Goal: Task Accomplishment & Management: Complete application form

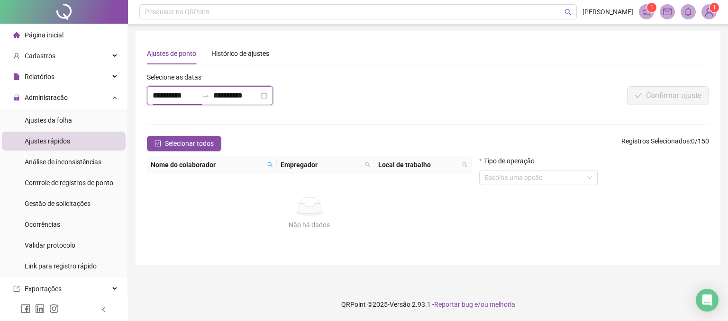
click at [171, 96] on input "**********" at bounding box center [176, 95] width 46 height 11
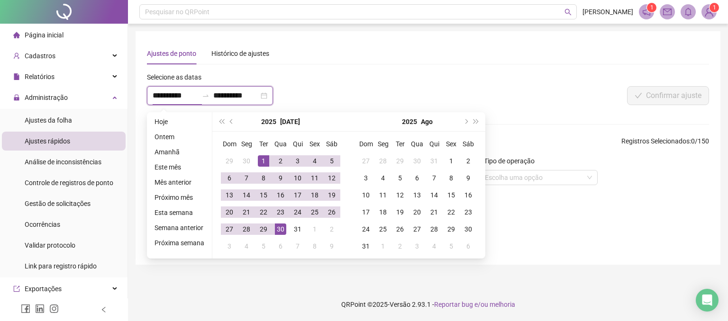
type input "**********"
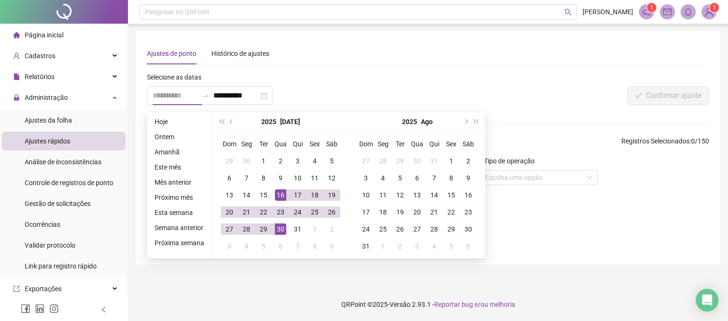
click at [280, 192] on div "16" at bounding box center [280, 195] width 11 height 11
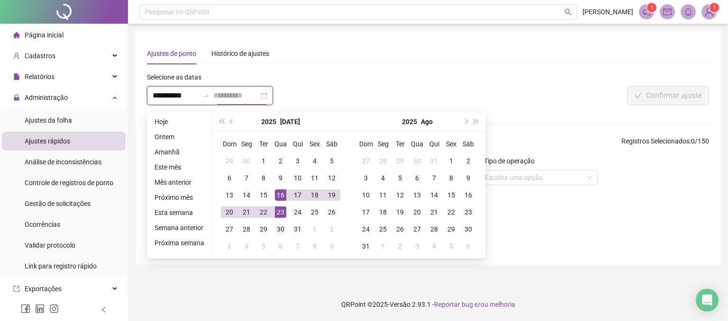
type input "**********"
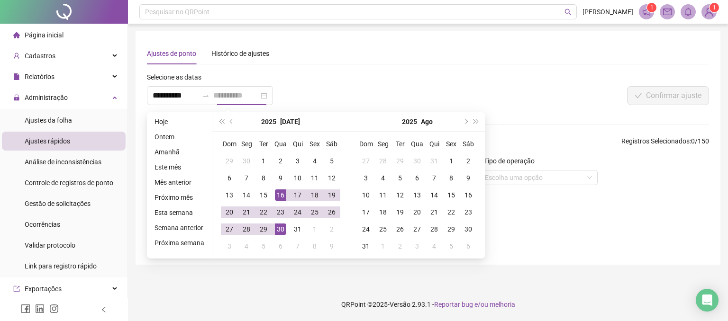
click at [278, 224] on div "30" at bounding box center [280, 229] width 11 height 11
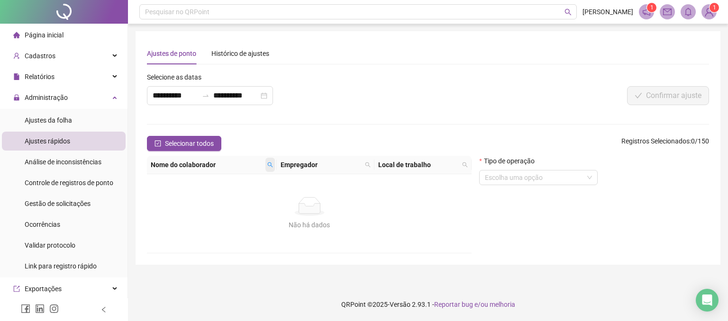
click at [268, 165] on icon "search" at bounding box center [270, 165] width 6 height 6
type input "*****"
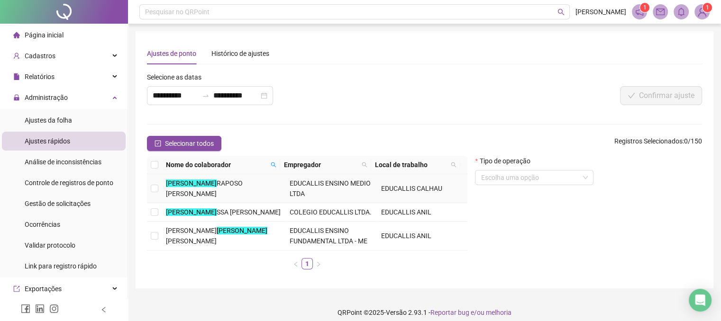
click at [186, 193] on td "ANDRE RAPOSO [PERSON_NAME]" at bounding box center [224, 188] width 124 height 29
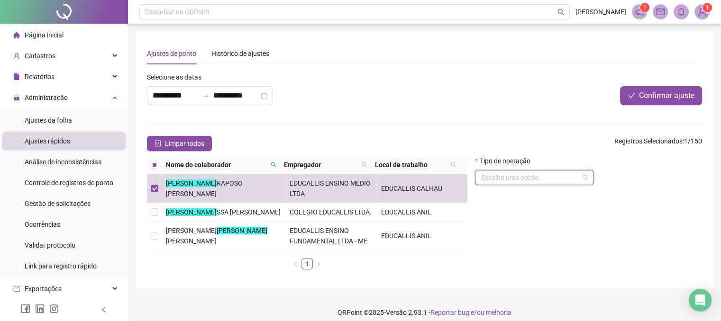
click at [529, 181] on input "search" at bounding box center [530, 178] width 99 height 14
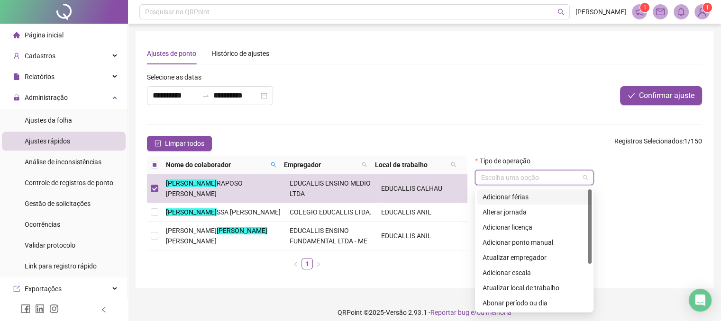
click at [529, 199] on div "Adicionar férias" at bounding box center [534, 197] width 103 height 10
click at [582, 178] on span "Adicionar férias" at bounding box center [534, 178] width 107 height 14
drag, startPoint x: 592, startPoint y: 226, endPoint x: 590, endPoint y: 260, distance: 34.2
click at [590, 260] on div "2 4 5 Adicionar férias Alterar jornada Adicionar licença Adicionar ponto manual…" at bounding box center [534, 250] width 119 height 125
drag, startPoint x: 590, startPoint y: 260, endPoint x: 589, endPoint y: 188, distance: 72.1
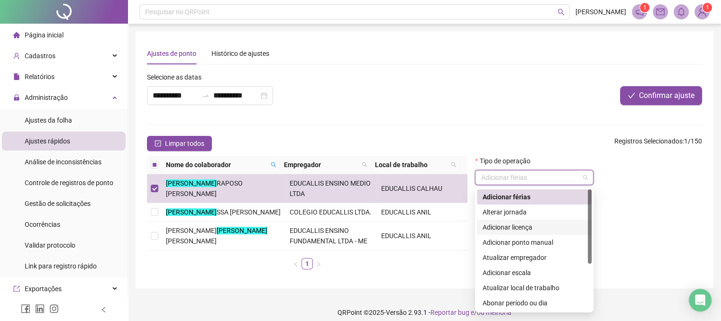
click at [589, 188] on div "2 4 5 Adicionar férias Alterar jornada Adicionar licença Adicionar ponto manual…" at bounding box center [534, 250] width 119 height 125
click at [530, 193] on div "Adicionar férias" at bounding box center [534, 197] width 103 height 10
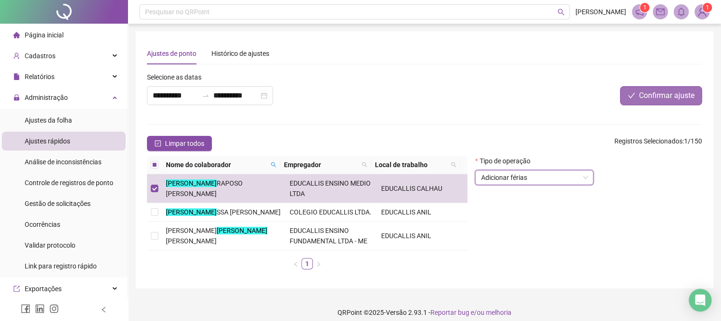
click at [658, 94] on span "Confirmar ajuste" at bounding box center [666, 95] width 55 height 11
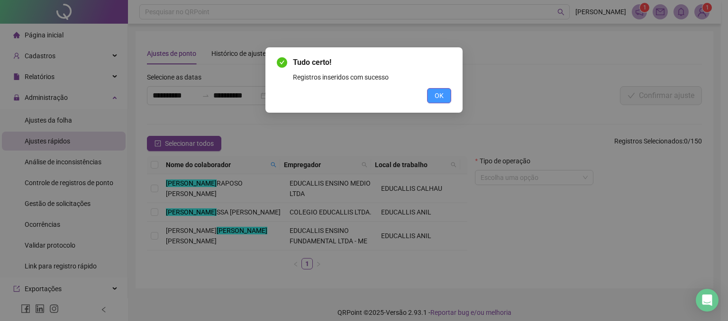
click at [437, 99] on span "OK" at bounding box center [439, 96] width 9 height 10
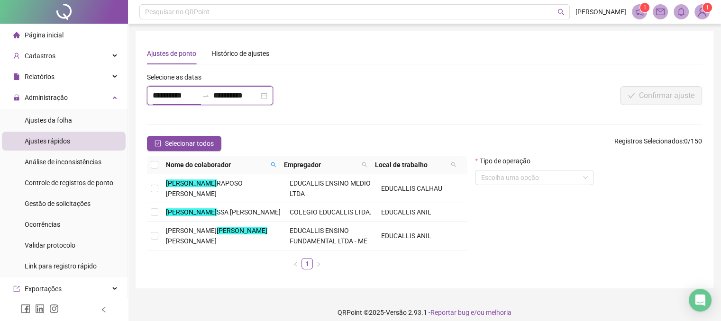
click at [153, 94] on input "**********" at bounding box center [176, 95] width 46 height 11
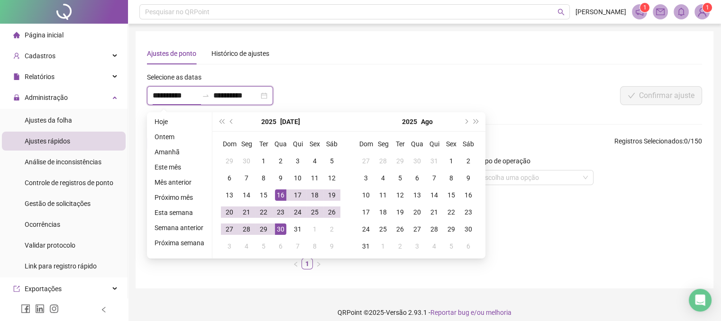
type input "**********"
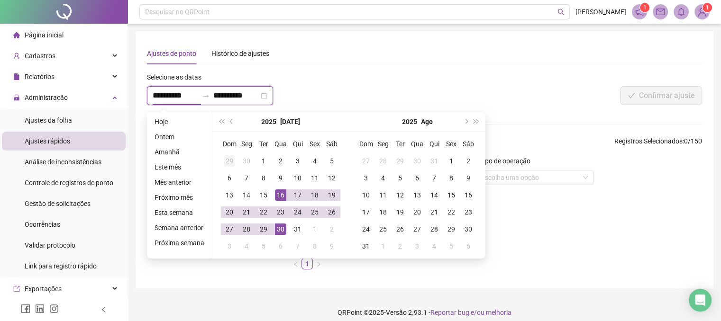
type input "**********"
click at [298, 194] on div "17" at bounding box center [297, 195] width 11 height 11
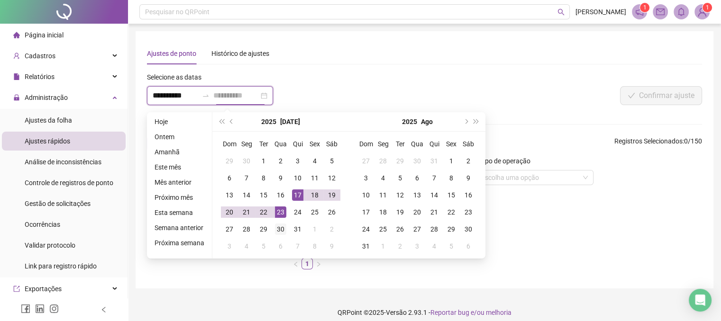
type input "**********"
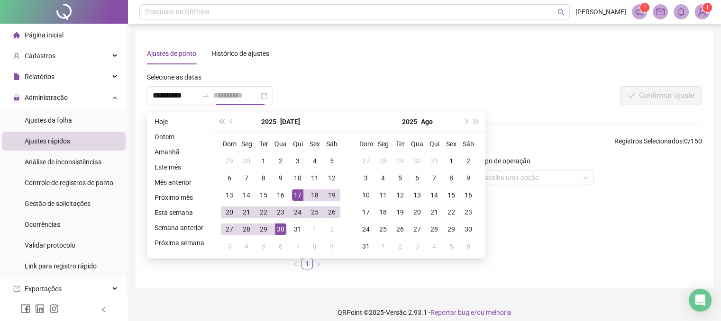
click at [277, 228] on div "30" at bounding box center [280, 229] width 11 height 11
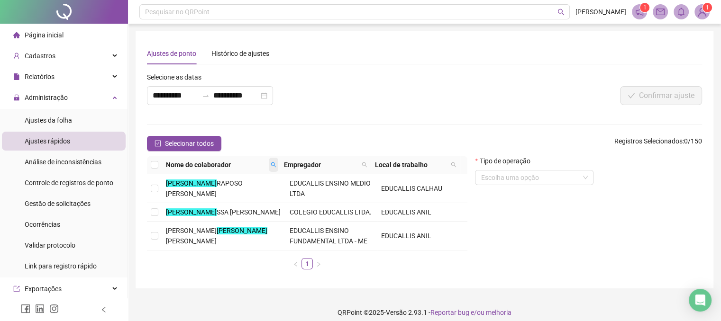
click at [272, 162] on icon "search" at bounding box center [274, 165] width 6 height 6
type input "*******"
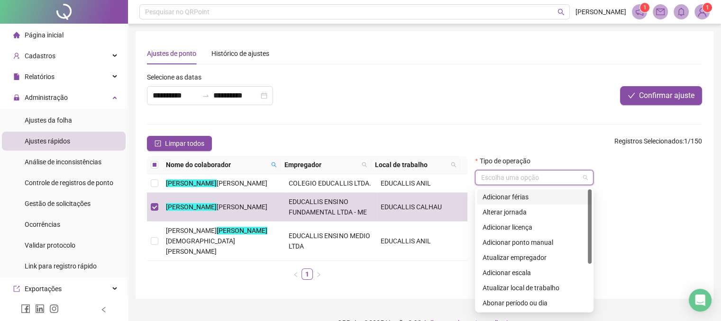
click at [544, 175] on input "search" at bounding box center [530, 178] width 99 height 14
click at [516, 198] on div "Adicionar férias" at bounding box center [534, 197] width 103 height 10
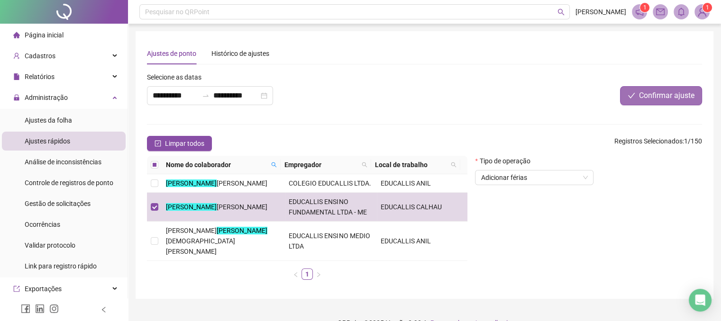
click at [663, 98] on span "Confirmar ajuste" at bounding box center [666, 95] width 55 height 11
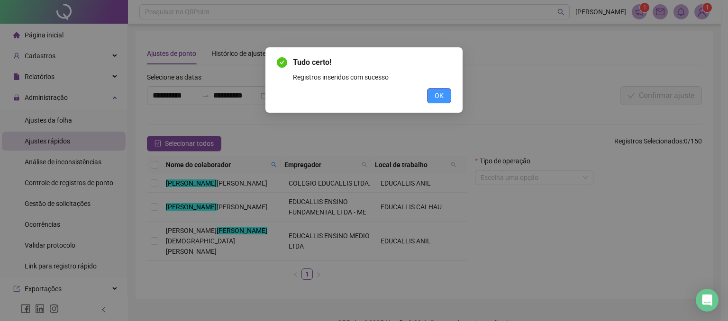
click at [432, 98] on button "OK" at bounding box center [439, 95] width 24 height 15
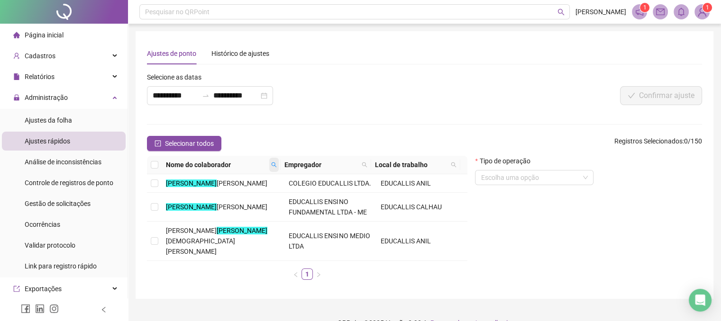
click at [269, 164] on span at bounding box center [273, 165] width 9 height 14
click at [169, 93] on input "**********" at bounding box center [176, 95] width 46 height 11
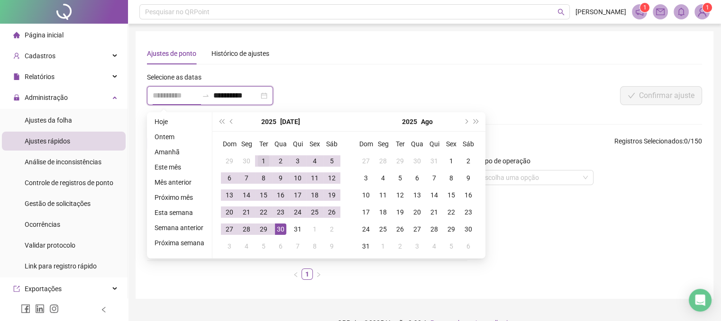
type input "**********"
click at [258, 157] on div "1" at bounding box center [263, 161] width 11 height 11
type input "**********"
click at [277, 228] on div "30" at bounding box center [280, 229] width 11 height 11
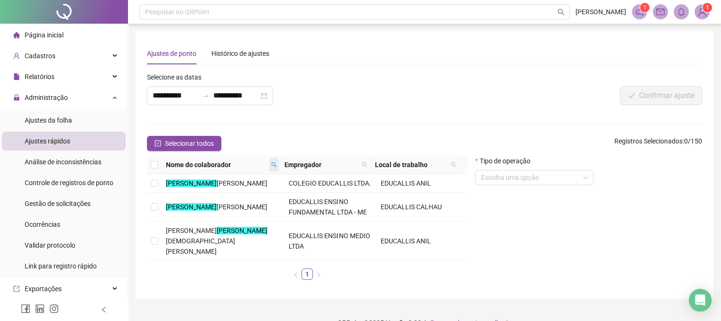
click at [275, 166] on icon "search" at bounding box center [274, 165] width 6 height 6
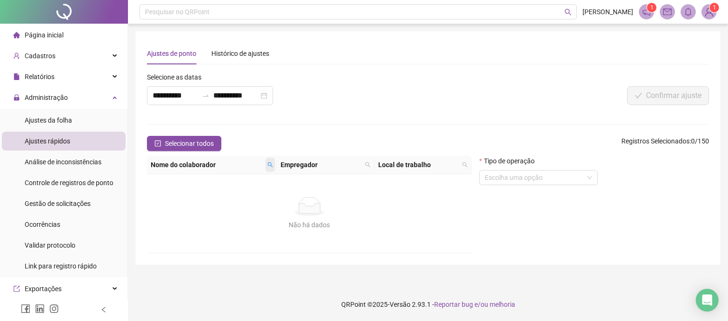
click at [275, 166] on span at bounding box center [270, 165] width 9 height 14
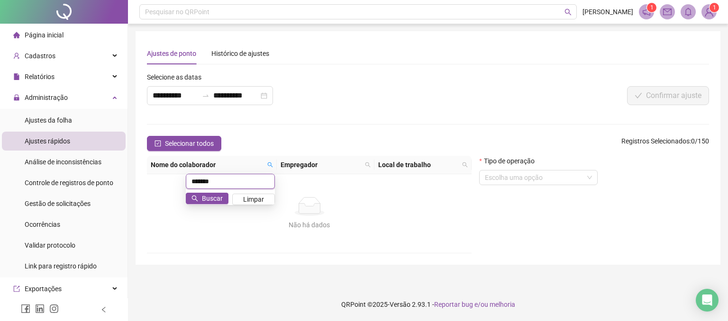
click at [260, 182] on input "*******" at bounding box center [230, 181] width 89 height 15
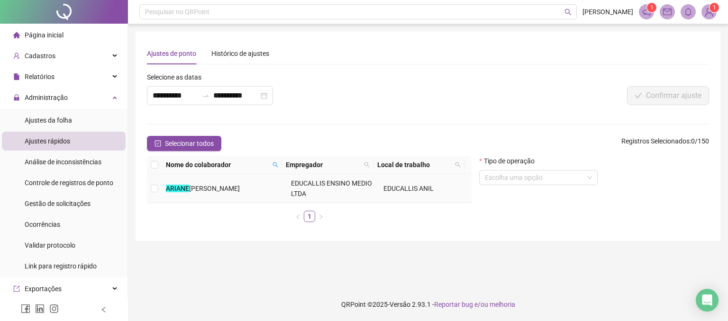
click at [227, 190] on span "[PERSON_NAME]" at bounding box center [214, 189] width 51 height 8
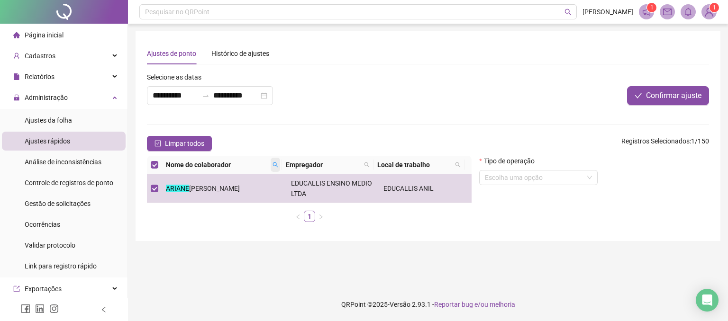
click at [278, 162] on icon "search" at bounding box center [276, 165] width 6 height 6
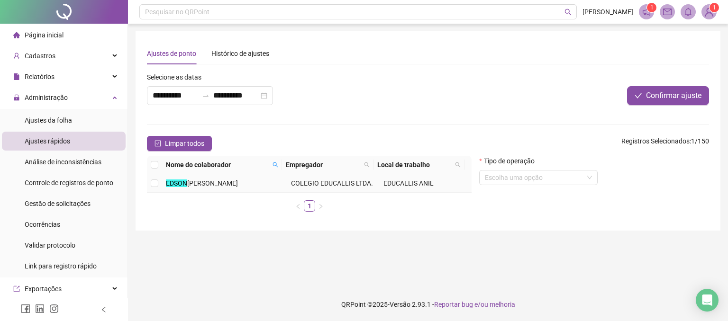
click at [238, 181] on span "[PERSON_NAME]" at bounding box center [212, 184] width 51 height 8
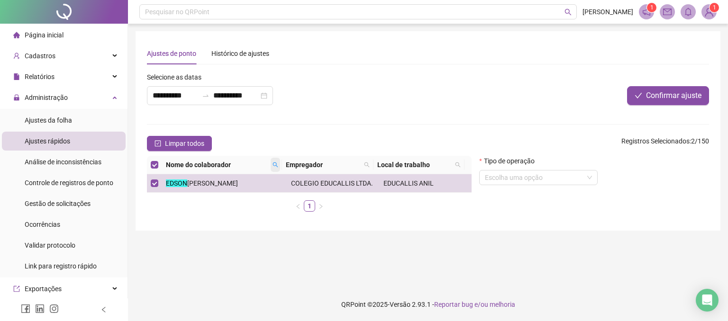
click at [276, 164] on icon "search" at bounding box center [276, 165] width 6 height 6
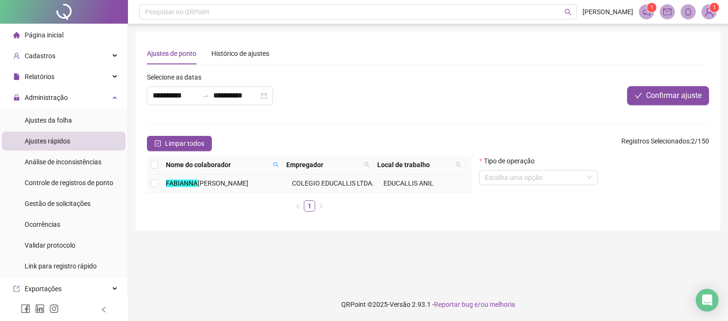
click at [246, 183] on td "[PERSON_NAME]" at bounding box center [225, 183] width 126 height 18
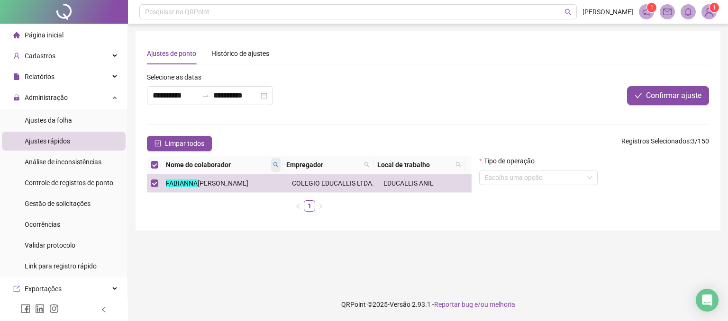
click at [275, 165] on icon "search" at bounding box center [276, 165] width 6 height 6
click at [224, 196] on span "Buscar" at bounding box center [218, 198] width 21 height 10
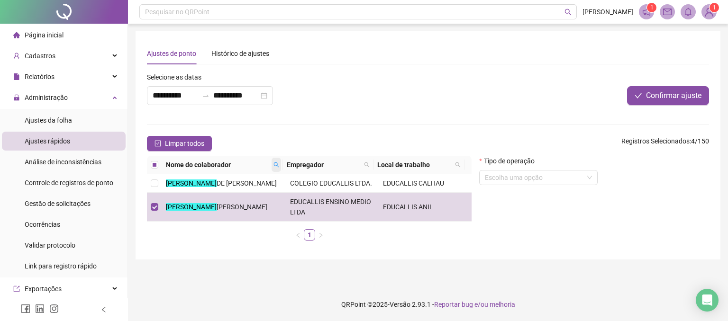
click at [274, 165] on icon "search" at bounding box center [276, 165] width 5 height 5
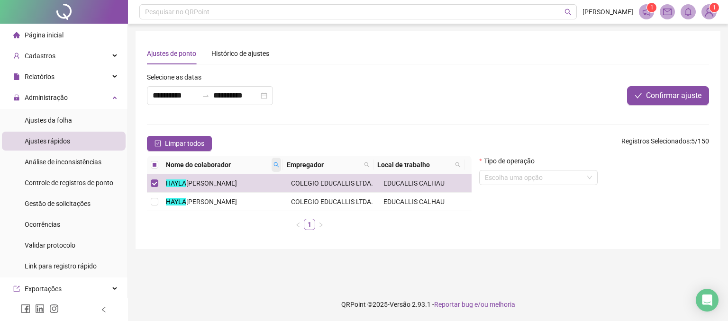
click at [275, 164] on icon "search" at bounding box center [277, 165] width 6 height 6
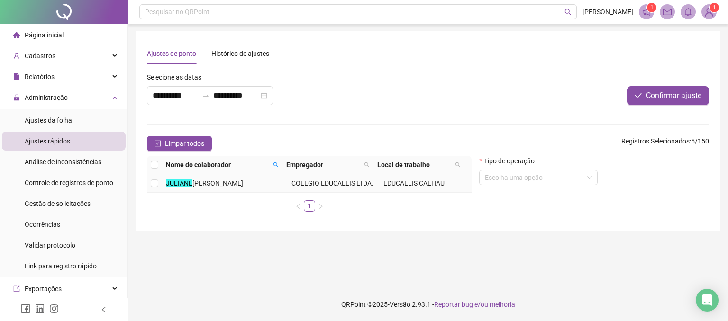
click at [217, 183] on span "[PERSON_NAME]" at bounding box center [218, 184] width 51 height 8
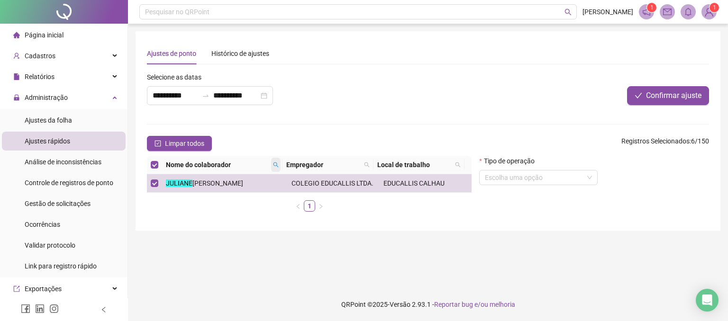
click at [275, 165] on icon "search" at bounding box center [276, 165] width 6 height 6
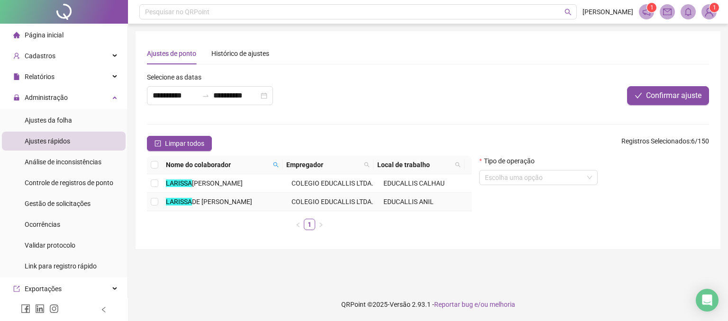
click at [207, 202] on span "DE [PERSON_NAME]" at bounding box center [222, 202] width 60 height 8
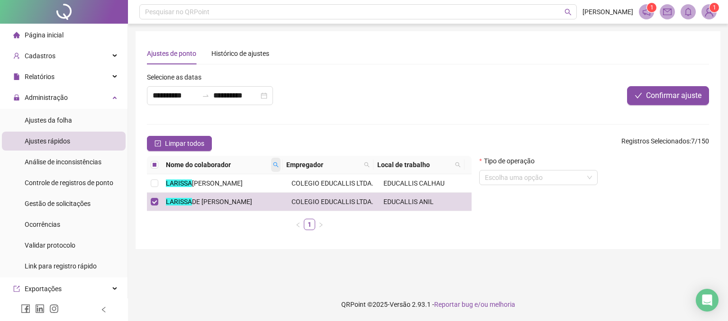
click at [275, 160] on span at bounding box center [275, 165] width 9 height 14
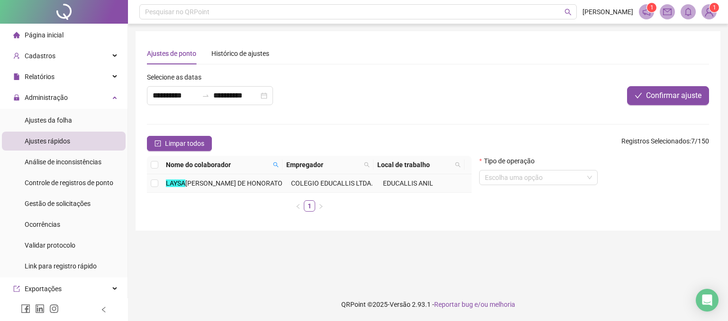
click at [218, 182] on span "[PERSON_NAME] DE HONORATO" at bounding box center [233, 184] width 97 height 8
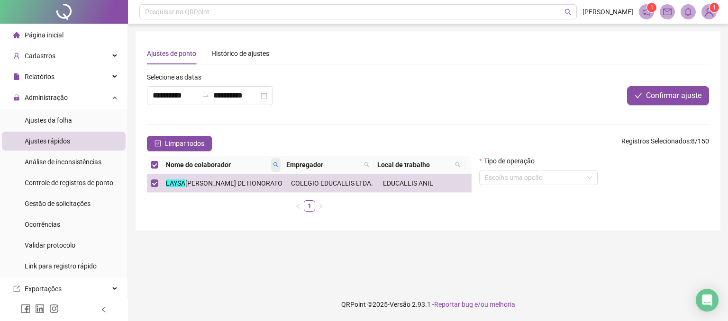
click at [273, 163] on span at bounding box center [275, 165] width 9 height 14
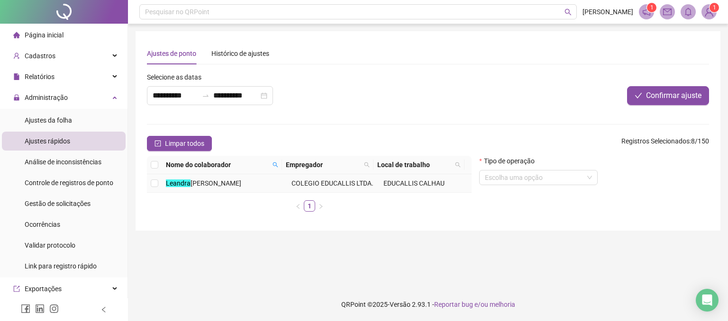
click at [202, 185] on span "[PERSON_NAME]" at bounding box center [216, 184] width 51 height 8
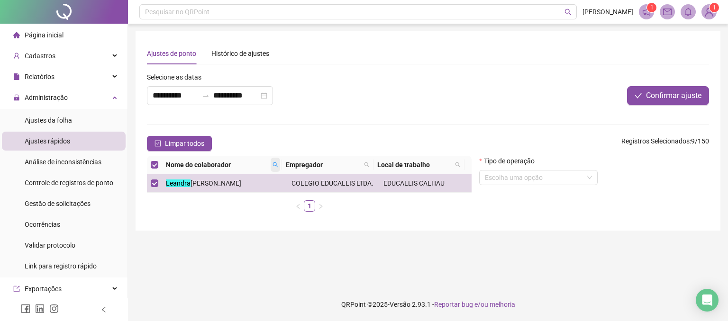
click at [273, 162] on span at bounding box center [275, 165] width 9 height 14
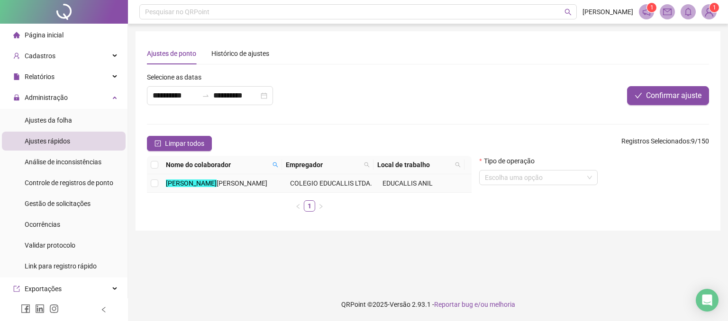
click at [232, 183] on span "[PERSON_NAME]" at bounding box center [242, 184] width 51 height 8
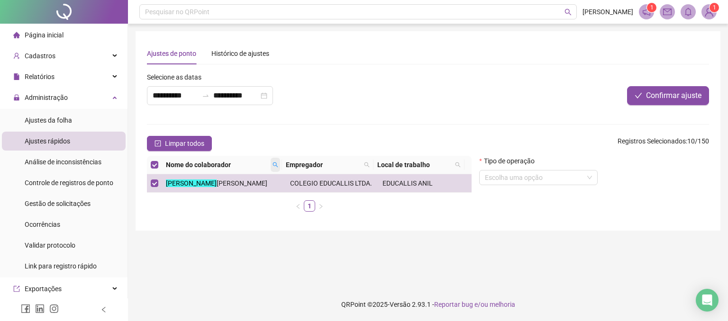
click at [279, 165] on span at bounding box center [275, 165] width 9 height 14
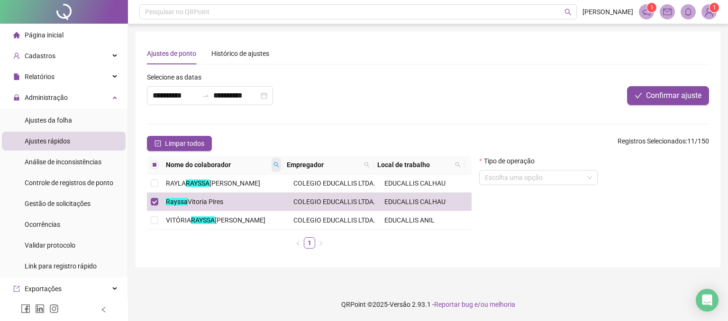
click at [278, 165] on icon "search" at bounding box center [277, 165] width 6 height 6
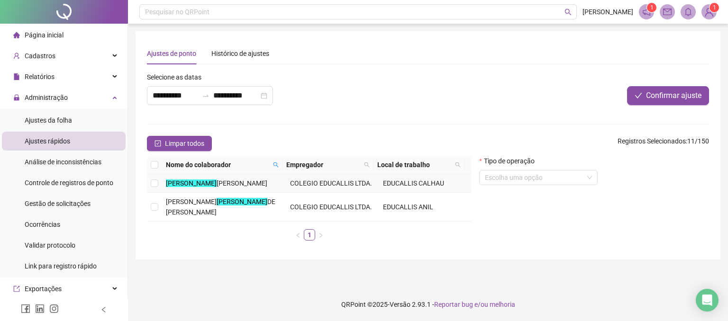
click at [217, 187] on span "[PERSON_NAME]" at bounding box center [242, 184] width 51 height 8
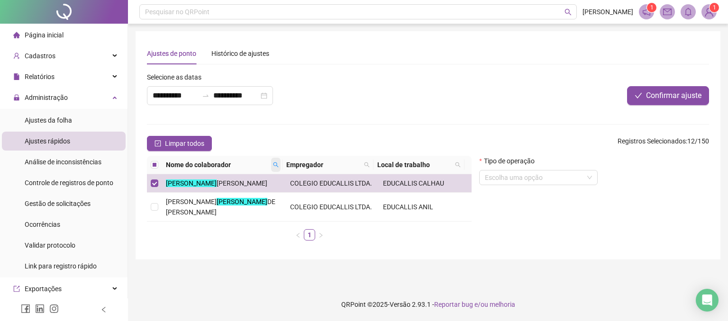
click at [277, 162] on icon "search" at bounding box center [276, 165] width 6 height 6
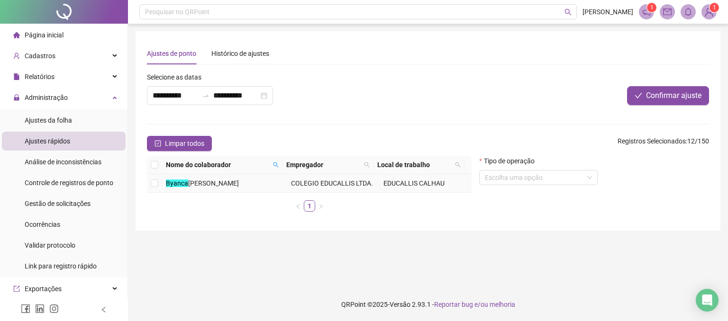
click at [226, 181] on span "[PERSON_NAME]" at bounding box center [213, 184] width 51 height 8
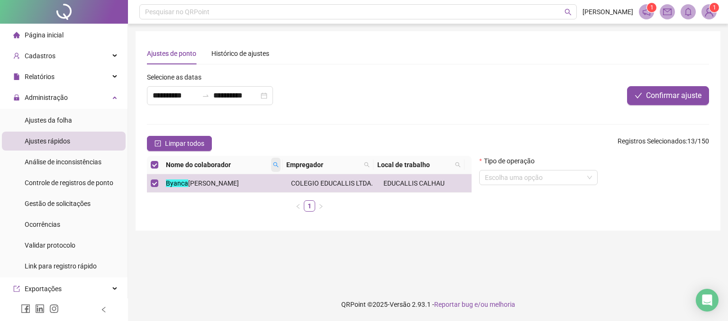
click at [273, 162] on icon "search" at bounding box center [276, 165] width 6 height 6
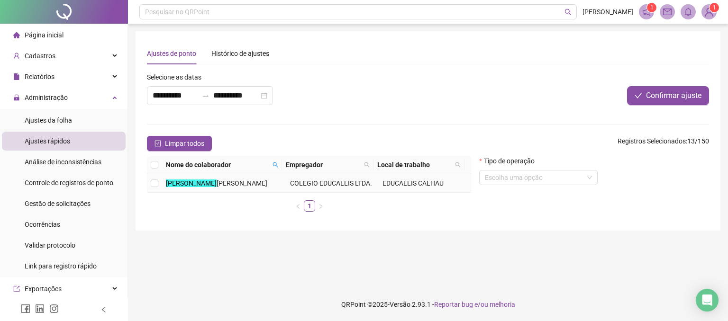
click at [217, 184] on span "[PERSON_NAME]" at bounding box center [242, 184] width 51 height 8
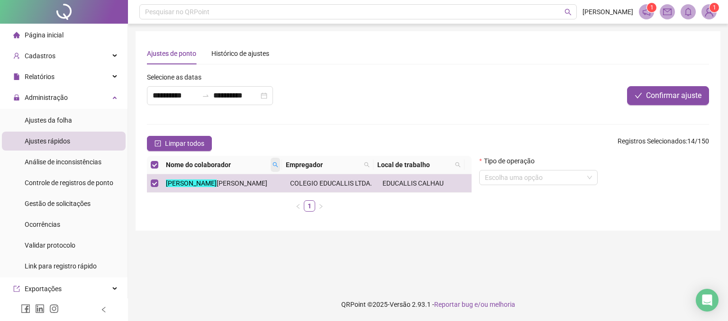
click at [277, 165] on icon "search" at bounding box center [276, 165] width 6 height 6
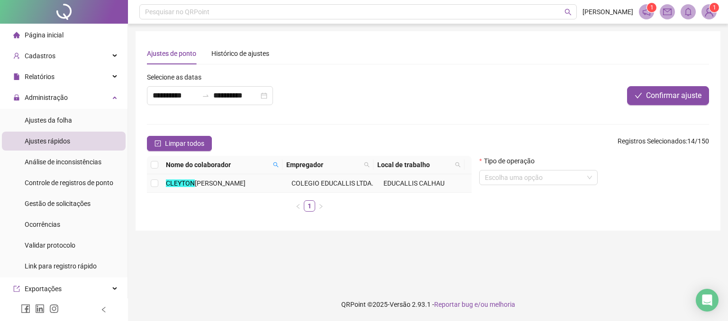
click at [223, 181] on span "[PERSON_NAME]" at bounding box center [220, 184] width 51 height 8
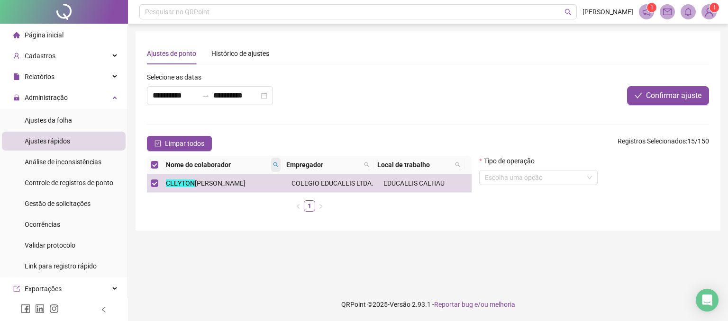
click at [278, 169] on span at bounding box center [275, 165] width 9 height 14
type input "*"
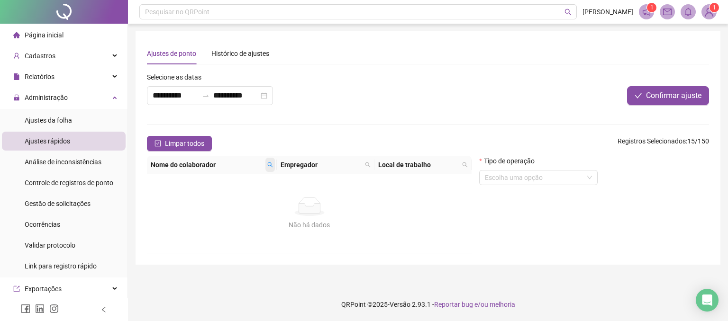
click at [270, 163] on icon "search" at bounding box center [270, 165] width 5 height 5
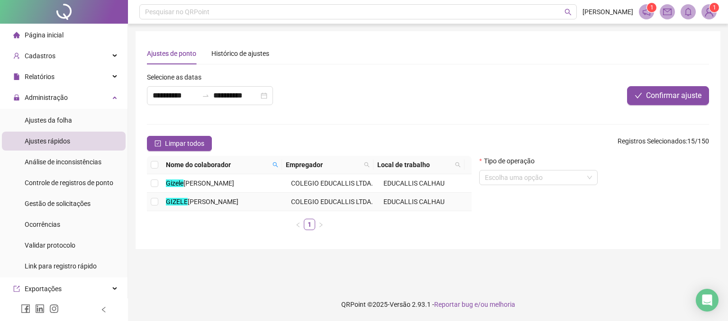
click at [205, 201] on span "[PERSON_NAME]" at bounding box center [213, 202] width 51 height 8
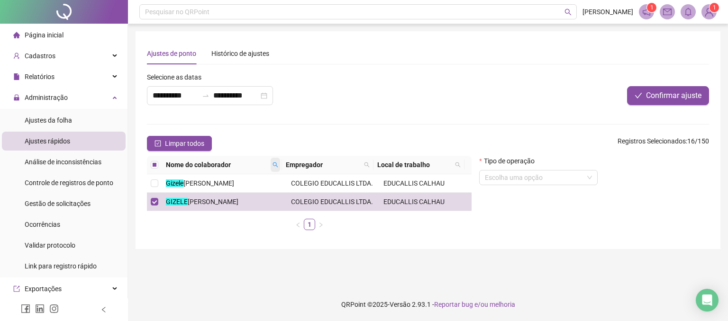
click at [275, 165] on icon "search" at bounding box center [276, 165] width 6 height 6
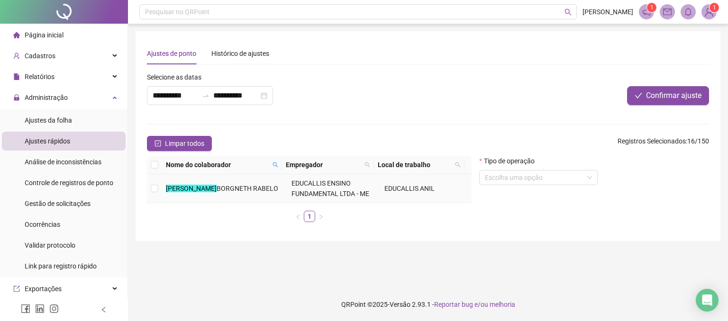
click at [222, 185] on span "BORGNETH RABELO" at bounding box center [248, 189] width 62 height 8
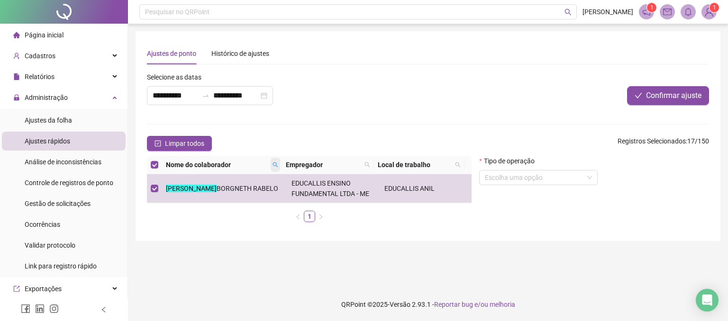
click at [272, 165] on span at bounding box center [275, 165] width 9 height 14
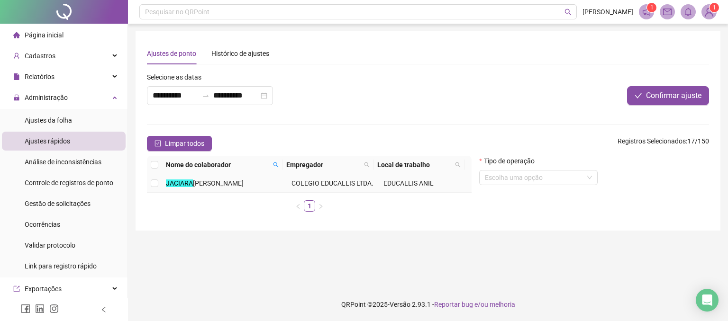
click at [233, 180] on span "[PERSON_NAME]" at bounding box center [218, 184] width 51 height 8
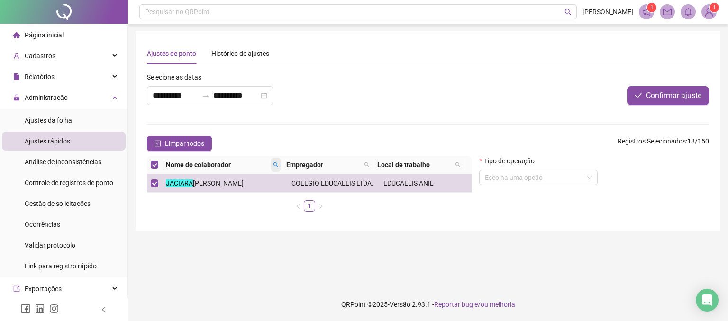
click at [275, 163] on icon "search" at bounding box center [276, 165] width 6 height 6
type input "****"
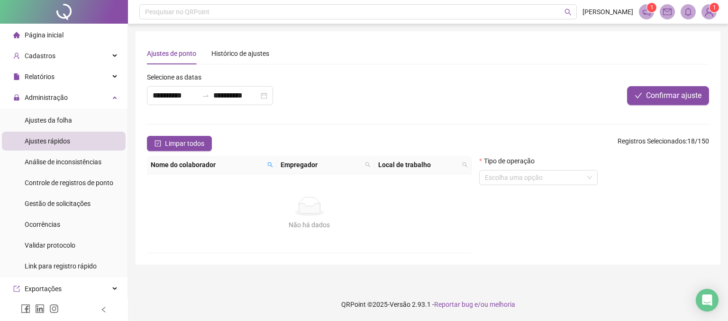
drag, startPoint x: 265, startPoint y: 168, endPoint x: 276, endPoint y: 165, distance: 12.2
click at [276, 165] on th "Nome do colaborador" at bounding box center [212, 165] width 130 height 18
click at [266, 163] on span at bounding box center [270, 165] width 9 height 14
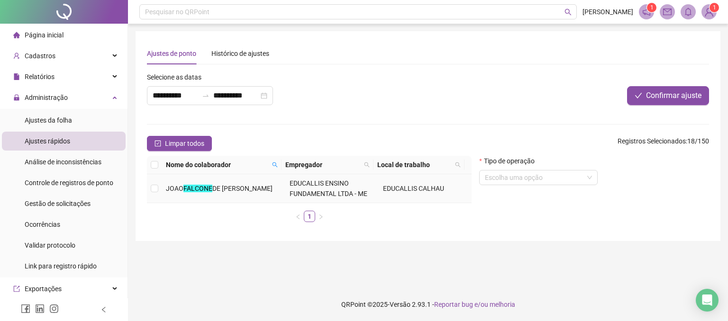
click at [220, 190] on span "DE [PERSON_NAME]" at bounding box center [242, 189] width 60 height 8
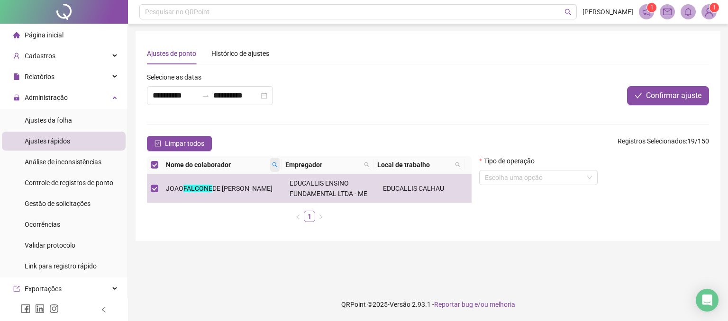
click at [275, 162] on icon "search" at bounding box center [275, 165] width 6 height 6
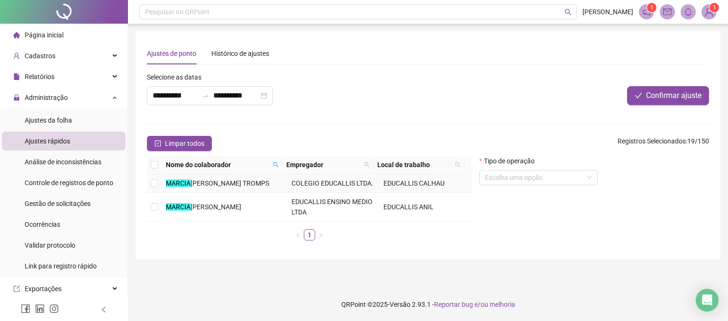
click at [233, 184] on span "[PERSON_NAME] TROMPS" at bounding box center [230, 184] width 79 height 8
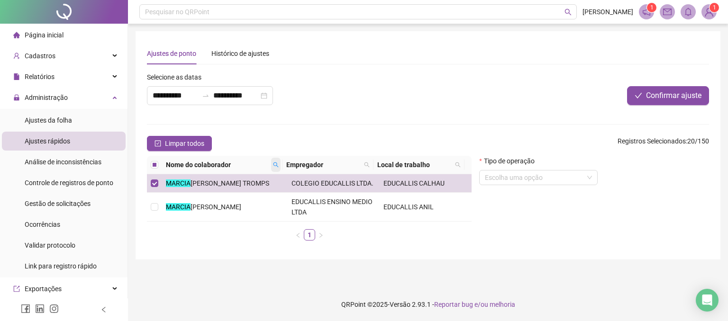
click at [275, 162] on icon "search" at bounding box center [276, 165] width 6 height 6
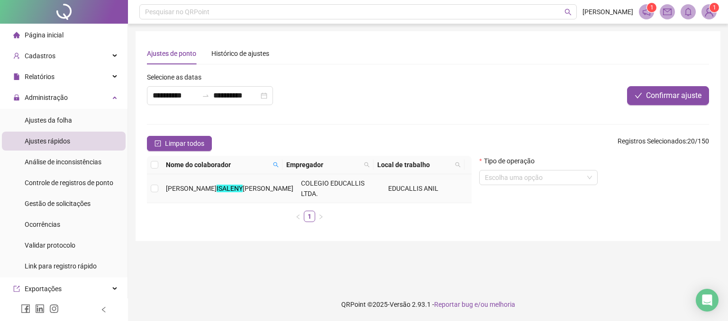
click at [243, 185] on span "[PERSON_NAME]" at bounding box center [268, 189] width 51 height 8
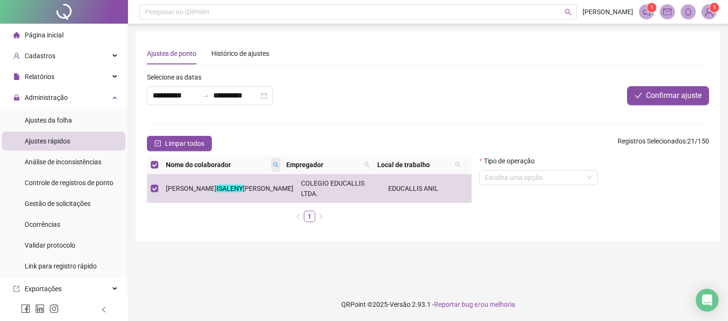
click at [275, 163] on icon "search" at bounding box center [276, 165] width 6 height 6
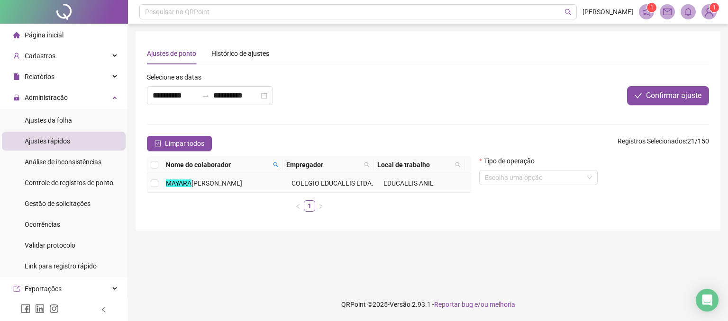
click at [236, 181] on span "[PERSON_NAME]" at bounding box center [217, 184] width 51 height 8
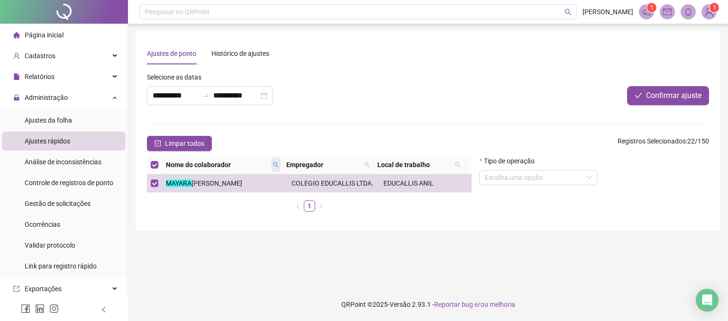
click at [275, 165] on icon "search" at bounding box center [275, 165] width 5 height 5
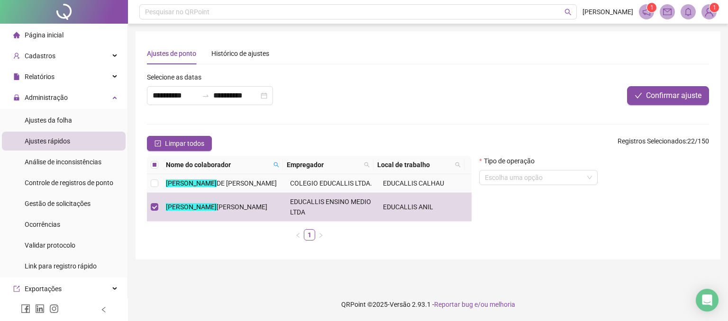
click at [238, 187] on span "DE [PERSON_NAME]" at bounding box center [247, 184] width 60 height 8
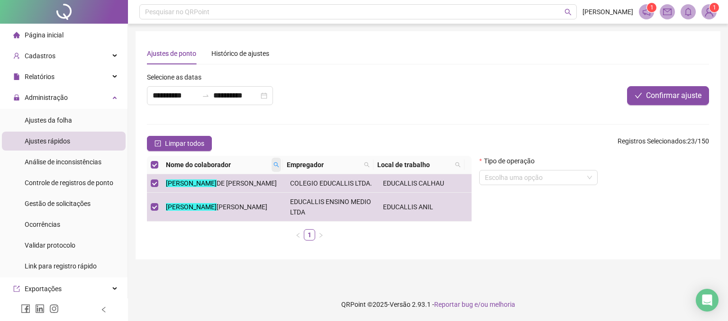
click at [275, 163] on icon "search" at bounding box center [276, 165] width 5 height 5
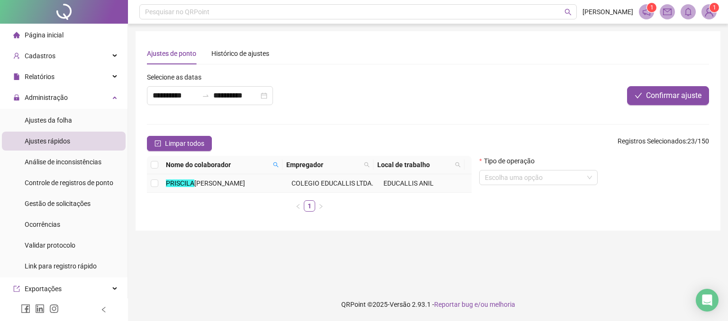
click at [245, 180] on span "[PERSON_NAME]" at bounding box center [219, 184] width 51 height 8
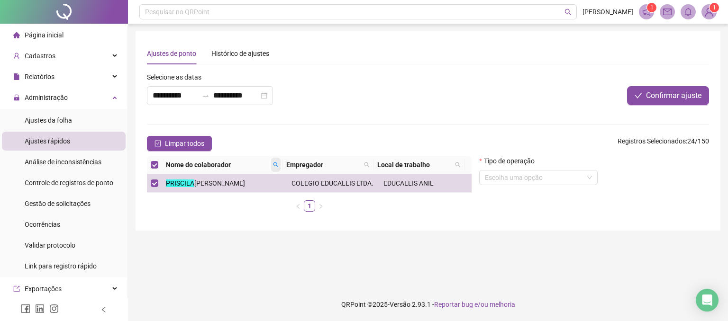
click at [276, 165] on icon "search" at bounding box center [275, 165] width 5 height 5
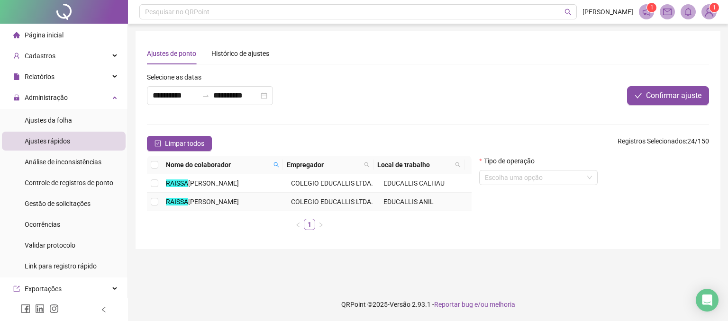
click at [214, 204] on span "[PERSON_NAME]" at bounding box center [213, 202] width 51 height 8
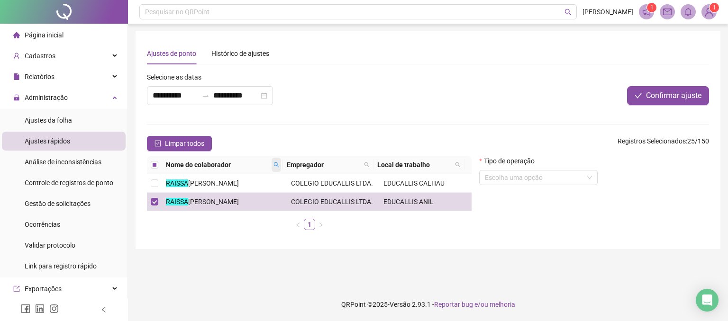
click at [275, 164] on icon "search" at bounding box center [277, 165] width 6 height 6
click at [216, 196] on span "Buscar" at bounding box center [218, 198] width 21 height 10
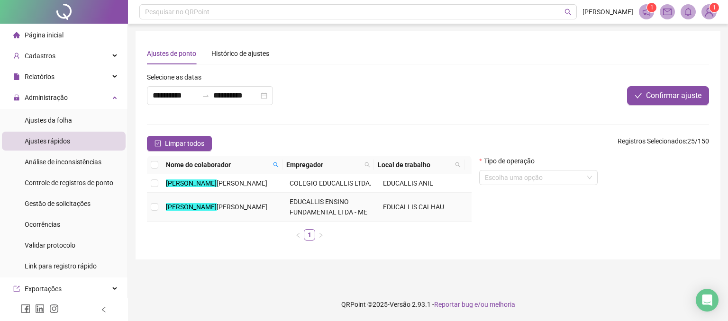
click at [217, 211] on span "[PERSON_NAME]" at bounding box center [242, 207] width 51 height 8
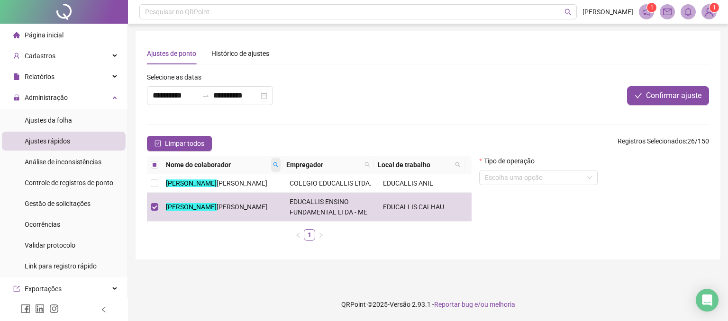
click at [279, 158] on span at bounding box center [275, 165] width 9 height 14
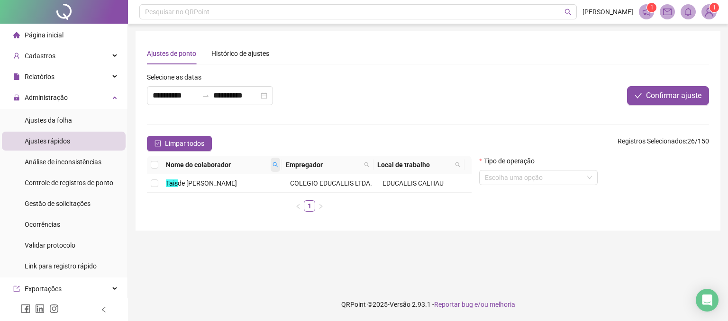
click at [274, 163] on icon "search" at bounding box center [276, 165] width 6 height 6
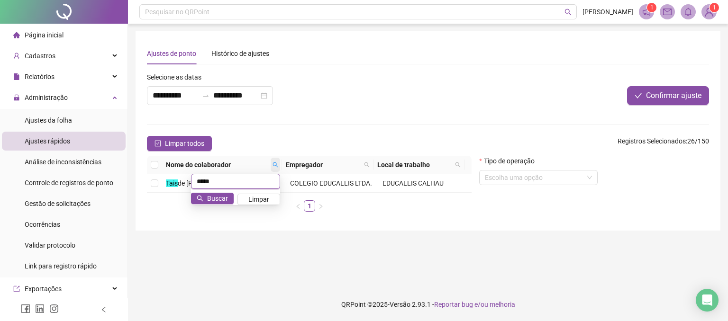
type input "*****"
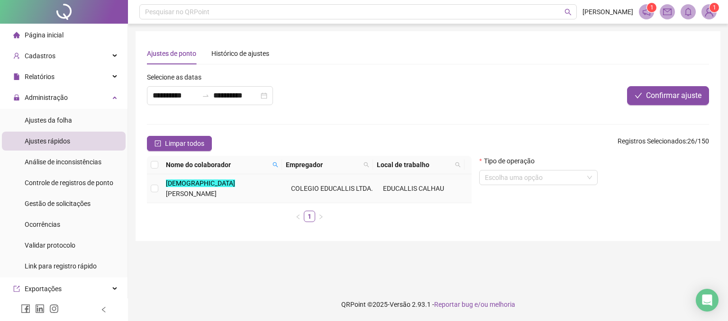
click at [214, 190] on span "[PERSON_NAME]" at bounding box center [191, 194] width 51 height 8
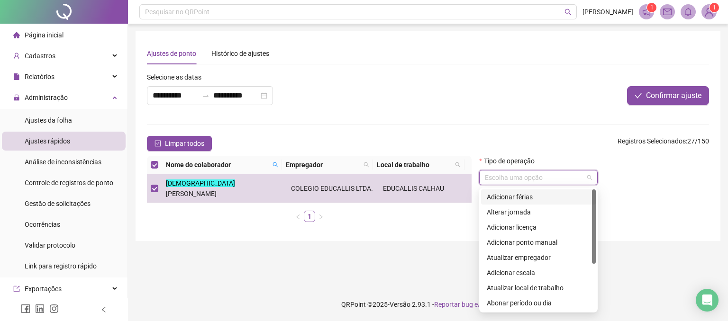
click at [495, 177] on input "search" at bounding box center [534, 178] width 99 height 14
click at [510, 199] on div "Adicionar férias" at bounding box center [538, 197] width 103 height 10
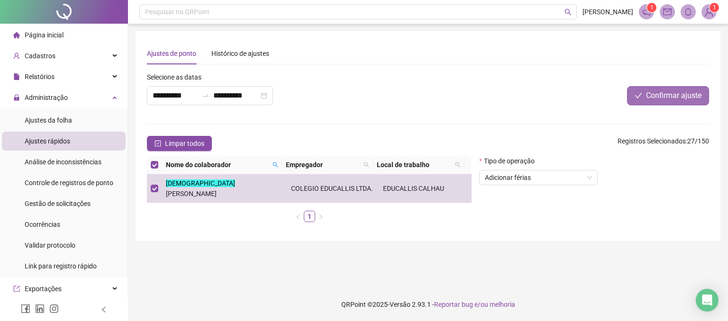
click at [668, 101] on button "Confirmar ajuste" at bounding box center [668, 95] width 82 height 19
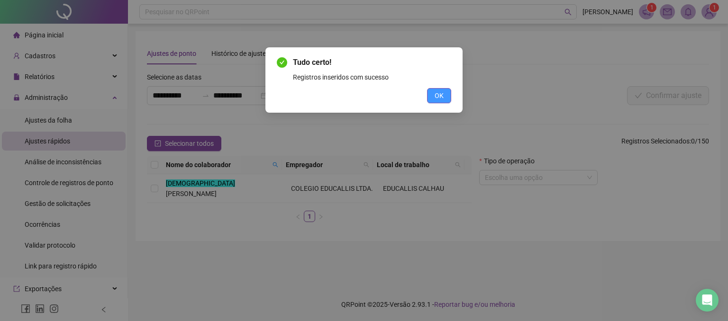
click at [435, 97] on span "OK" at bounding box center [439, 96] width 9 height 10
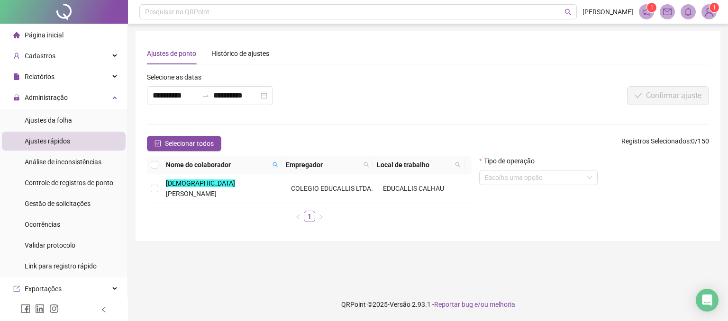
click at [378, 117] on form "**********" at bounding box center [428, 151] width 562 height 158
